Goal: Task Accomplishment & Management: Use online tool/utility

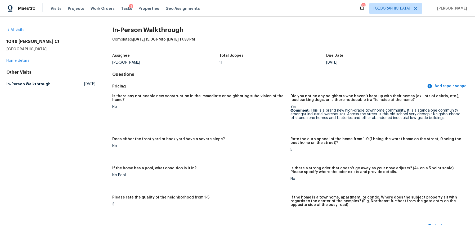
scroll to position [1227, 0]
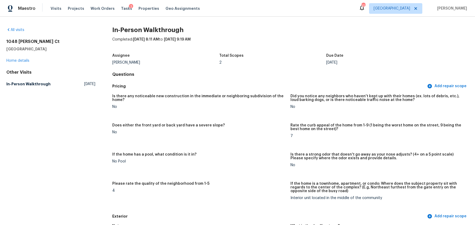
scroll to position [524, 0]
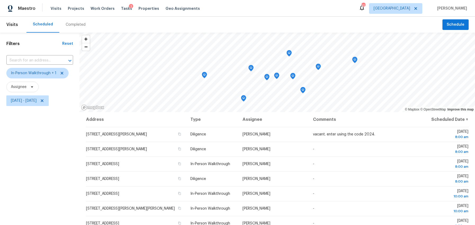
scroll to position [32, 0]
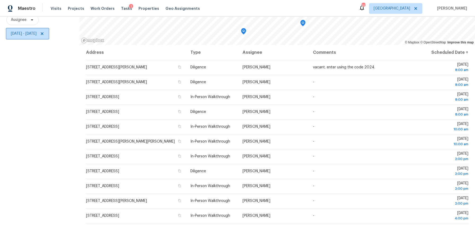
click at [32, 32] on span "[DATE] - [DATE]" at bounding box center [24, 33] width 26 height 5
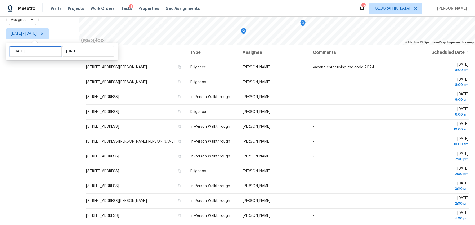
select select "9"
select select "2025"
select select "10"
select select "2025"
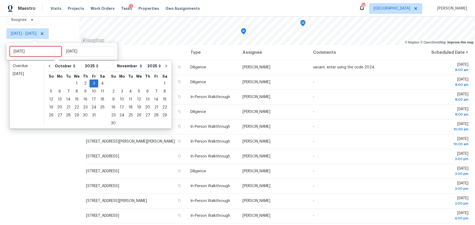
click at [39, 52] on input "[DATE]" at bounding box center [36, 51] width 52 height 11
type input "[DATE]"
click at [99, 82] on div "4" at bounding box center [102, 83] width 8 height 7
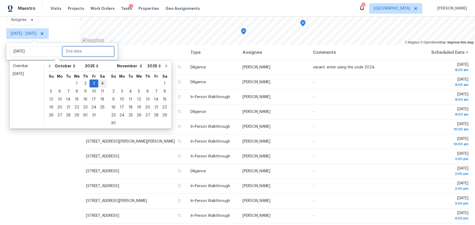
type input "Sat, Oct 04"
type input "Fri, Oct 03"
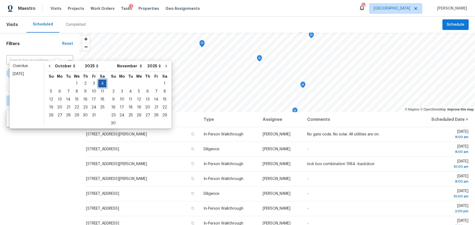
click at [99, 82] on div "4" at bounding box center [102, 83] width 8 height 7
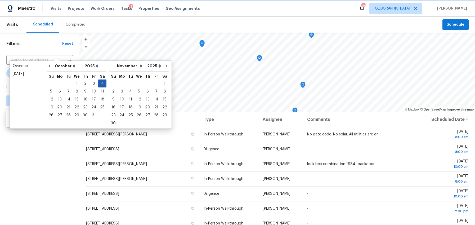
type input "Sat, Oct 04"
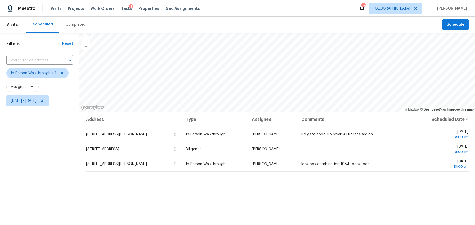
drag, startPoint x: 52, startPoint y: 146, endPoint x: 58, endPoint y: 141, distance: 7.5
click at [52, 146] on div "Filters Reset ​ In-Person Walkthrough + 1 Assignee Sat, Oct 04 - Sat, Oct 04" at bounding box center [39, 162] width 79 height 259
click at [263, 54] on icon "Map marker" at bounding box center [264, 54] width 5 height 6
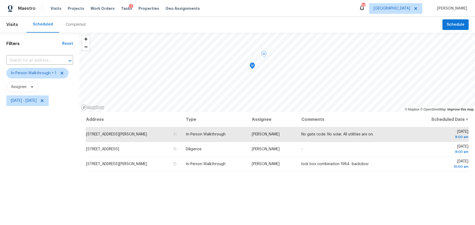
click at [251, 65] on icon "Map marker" at bounding box center [252, 66] width 5 height 6
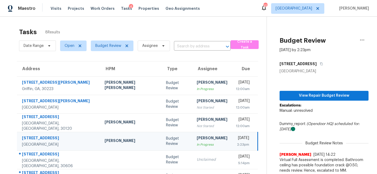
scroll to position [55, 0]
